Goal: Task Accomplishment & Management: Use online tool/utility

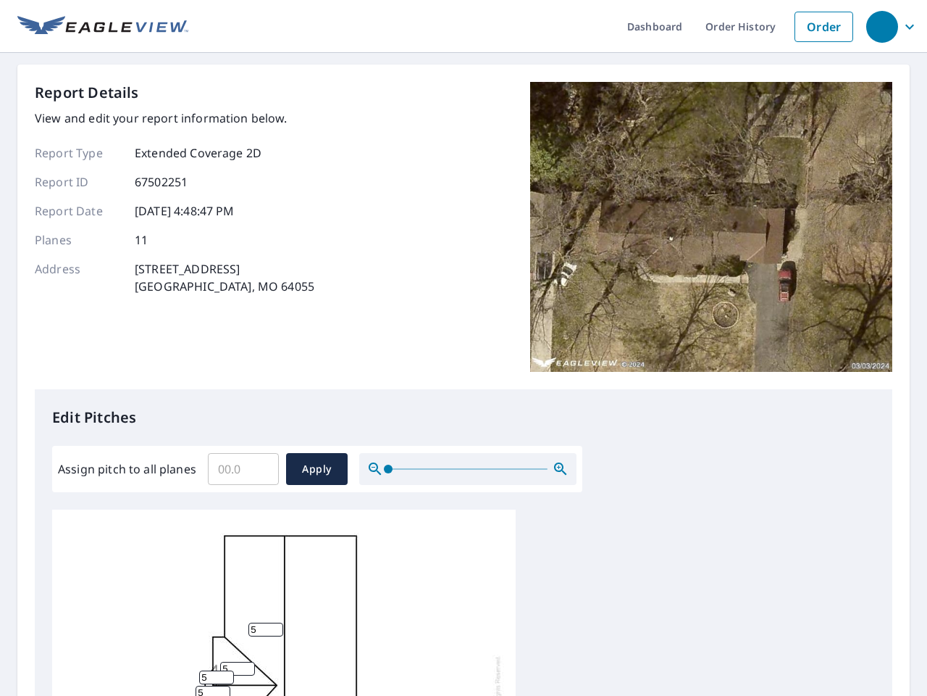
click at [464, 348] on div "Report Details View and edit your report information below. Report Type Extende…" at bounding box center [464, 235] width 858 height 307
click at [882, 26] on div "button" at bounding box center [883, 27] width 32 height 32
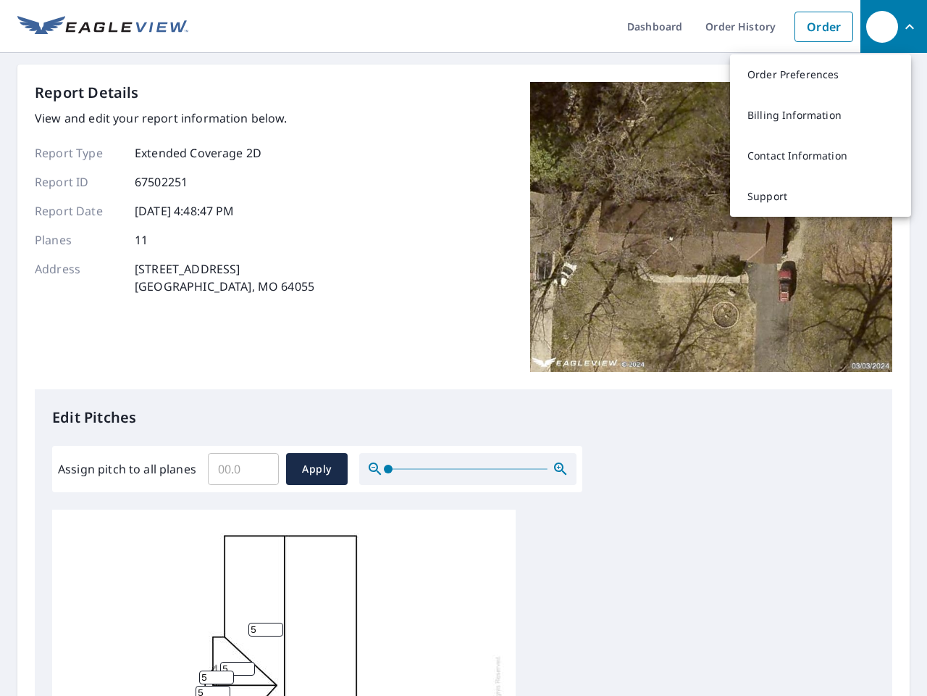
click at [243, 469] on input "Assign pitch to all planes" at bounding box center [243, 469] width 71 height 41
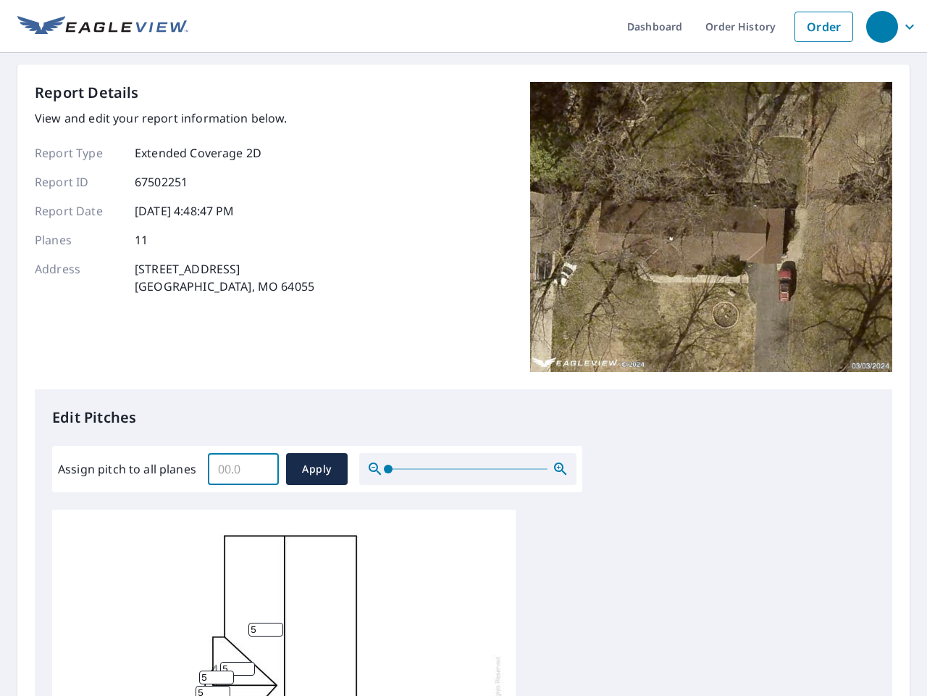
click at [317, 469] on span "Apply" at bounding box center [317, 469] width 38 height 18
click at [561, 469] on icon "button" at bounding box center [560, 468] width 17 height 17
